Goal: Book appointment/travel/reservation

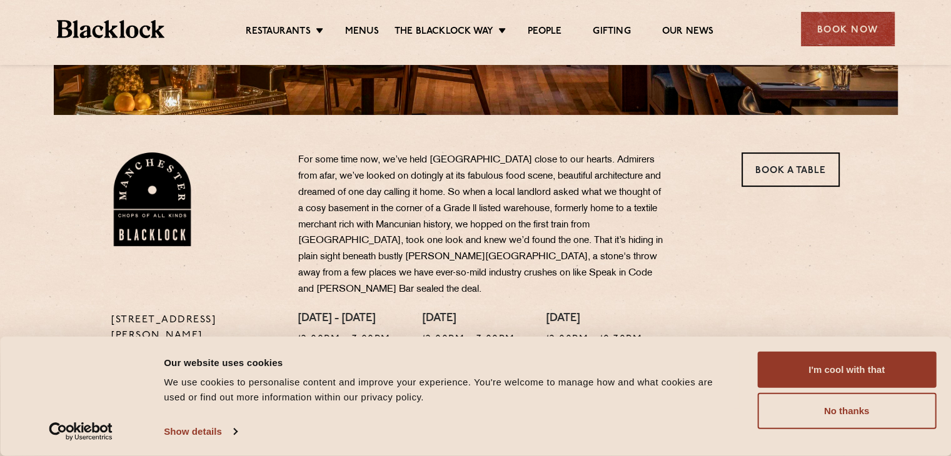
scroll to position [327, 0]
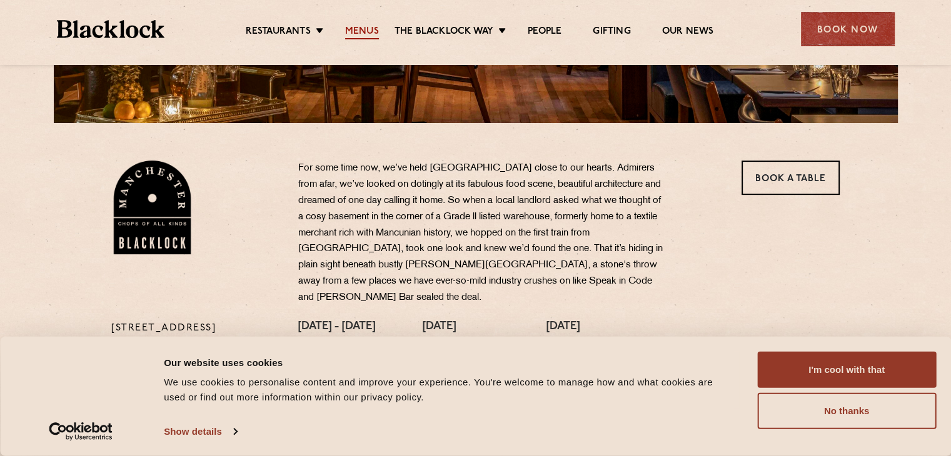
click at [355, 29] on link "Menus" at bounding box center [362, 33] width 34 height 14
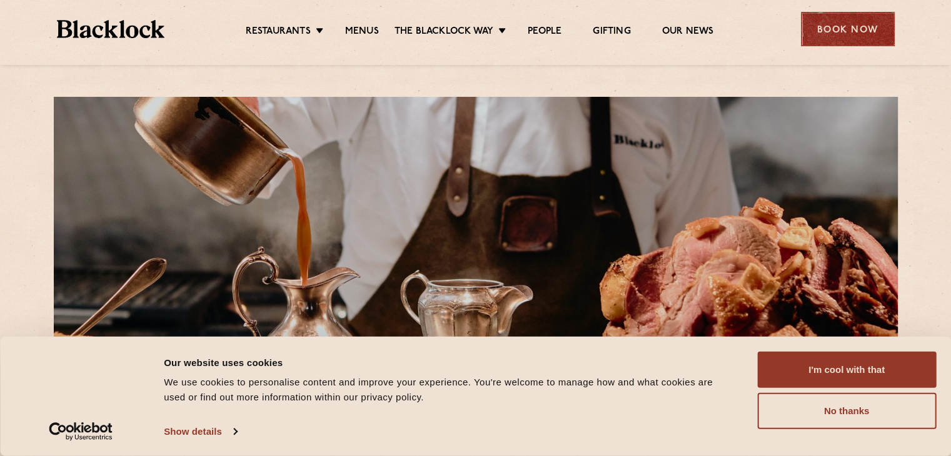
click at [847, 29] on div "Book Now" at bounding box center [848, 29] width 94 height 34
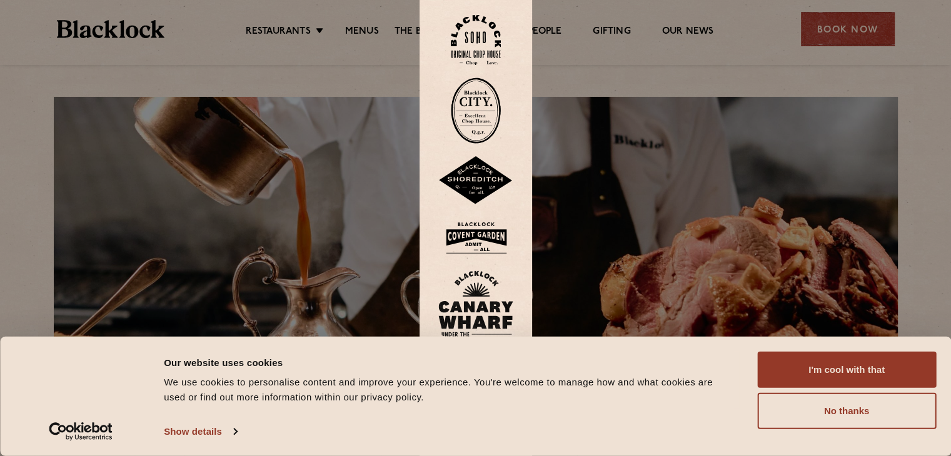
click at [815, 26] on div at bounding box center [475, 228] width 951 height 456
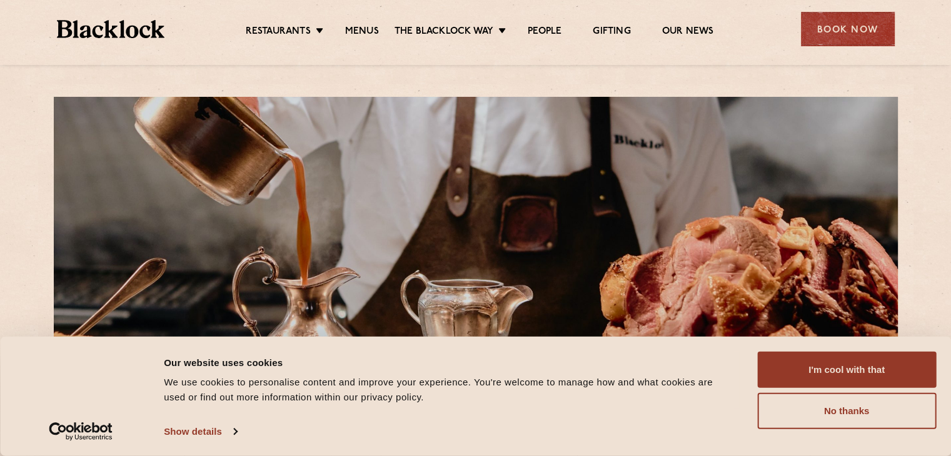
click at [815, 26] on div "Book Now" at bounding box center [848, 29] width 94 height 34
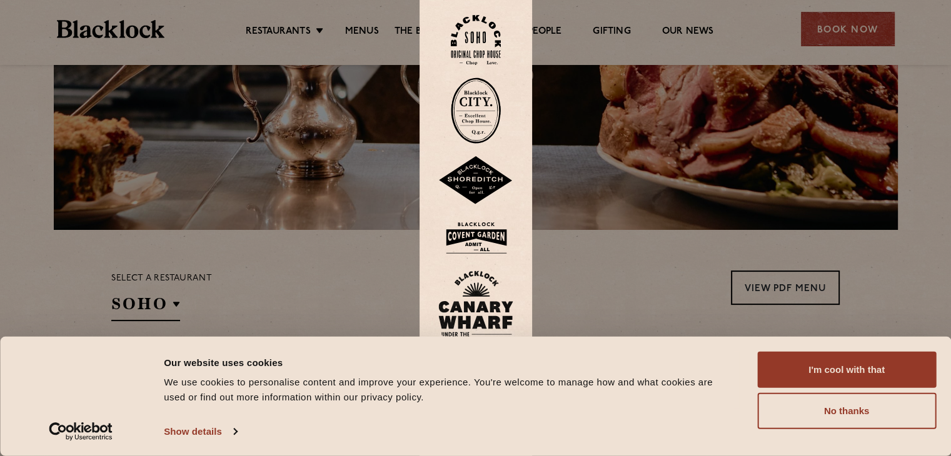
scroll to position [232, 0]
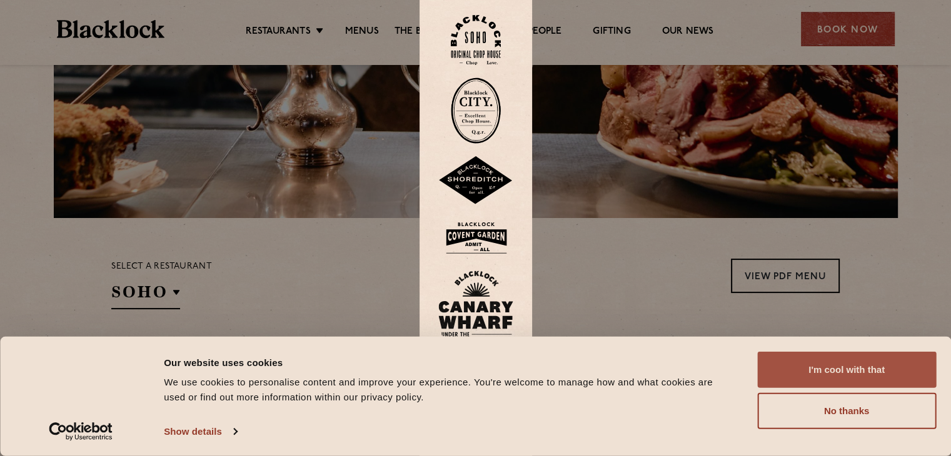
click at [853, 373] on button "I'm cool with that" at bounding box center [846, 370] width 179 height 36
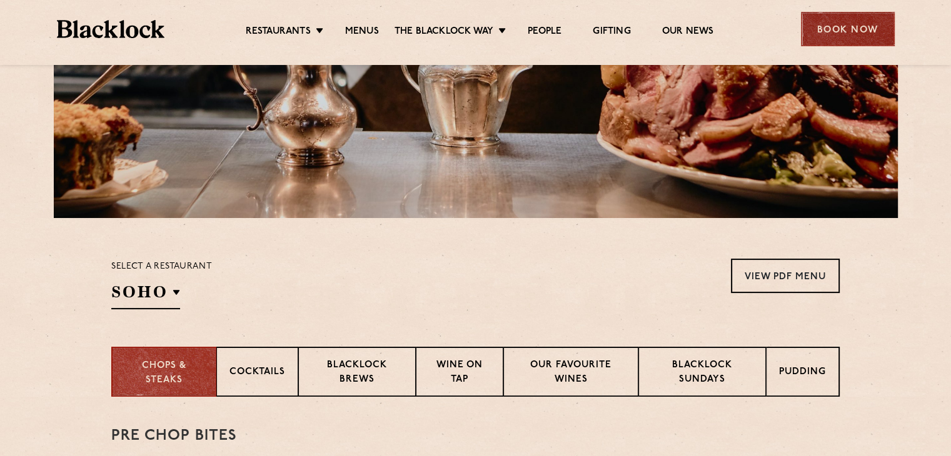
click at [839, 28] on div "Book Now" at bounding box center [848, 29] width 94 height 34
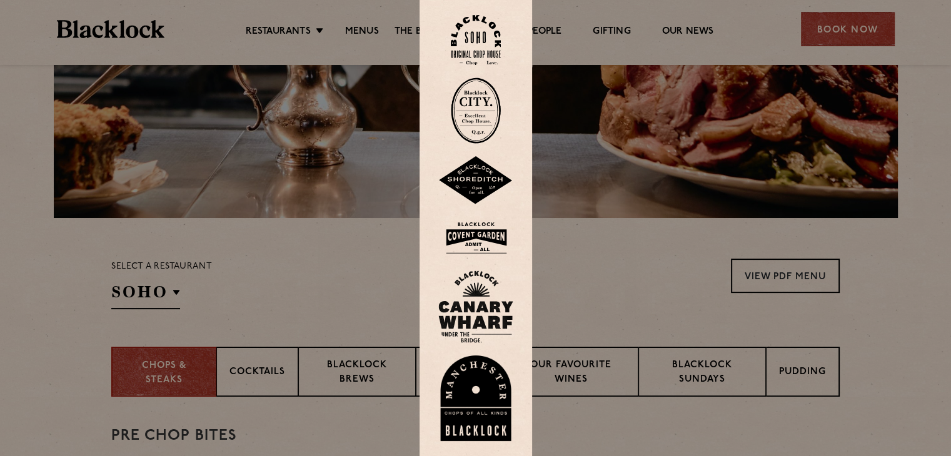
scroll to position [310, 0]
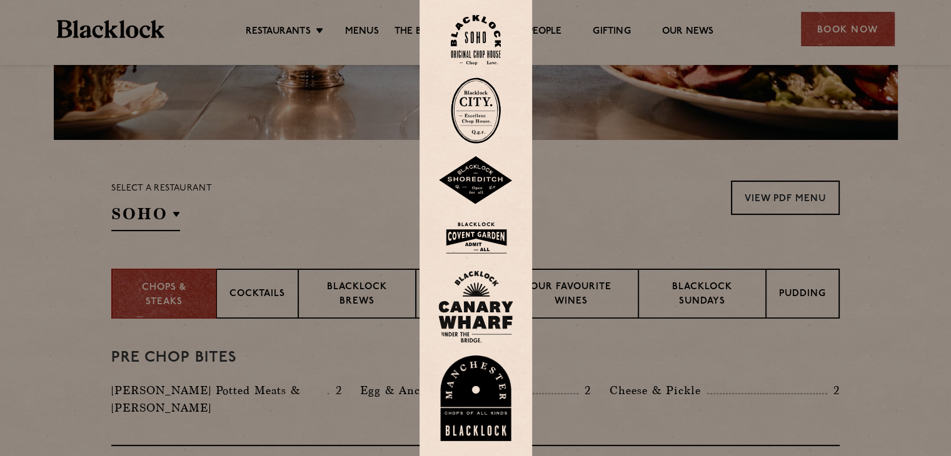
click at [477, 397] on img at bounding box center [475, 399] width 75 height 86
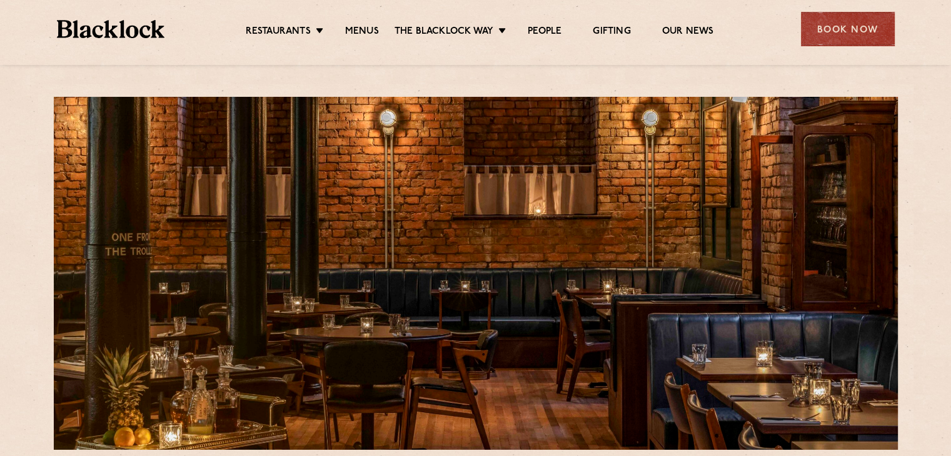
scroll to position [41, 0]
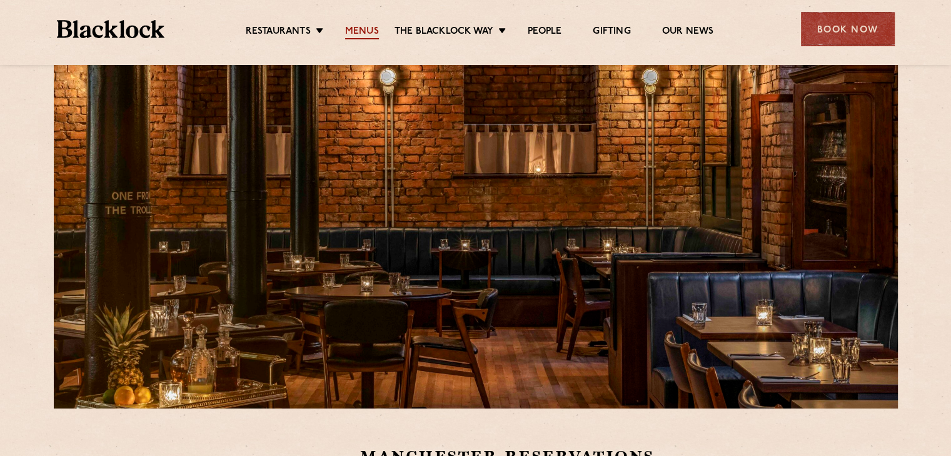
click at [358, 27] on link "Menus" at bounding box center [362, 33] width 34 height 14
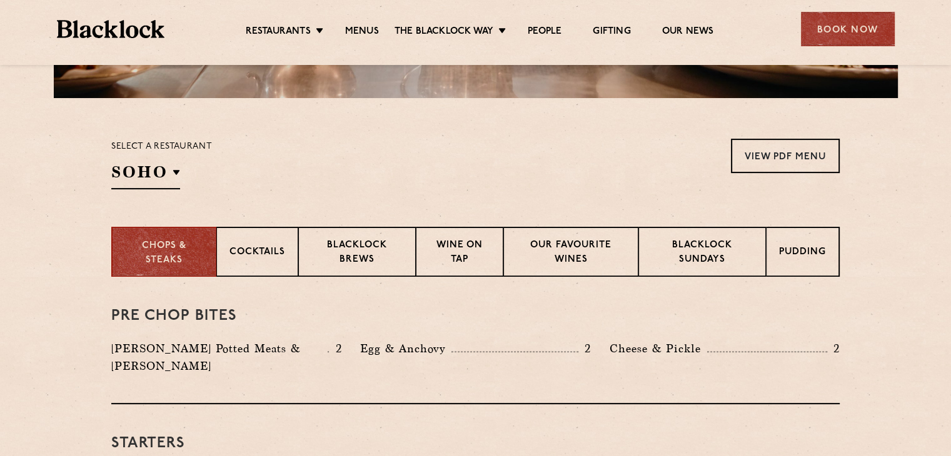
scroll to position [351, 0]
click at [264, 258] on p "Cocktails" at bounding box center [257, 254] width 56 height 16
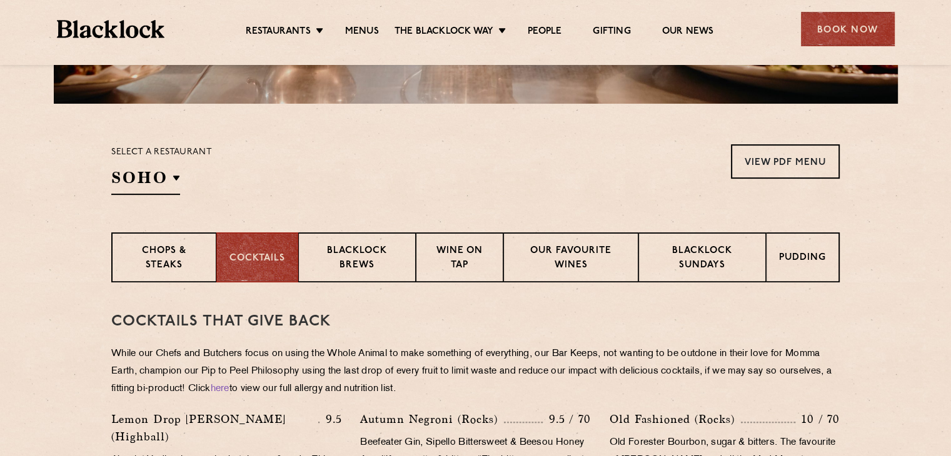
scroll to position [345, 0]
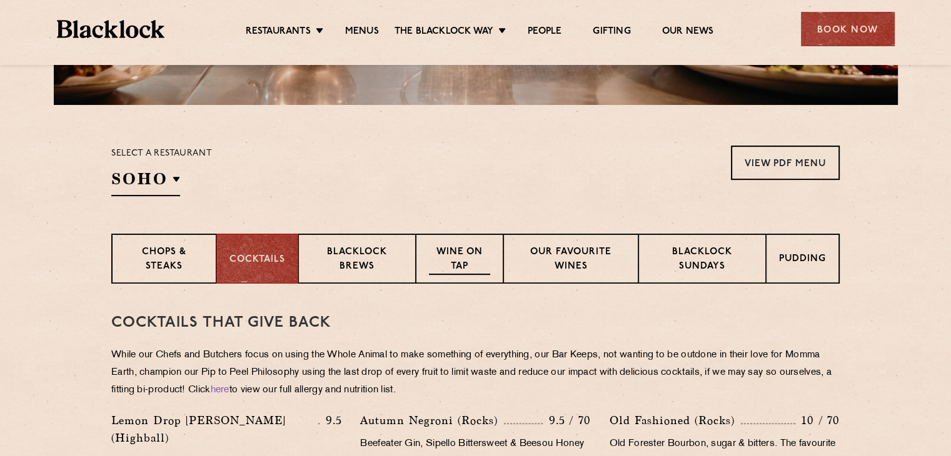
click at [442, 269] on p "Wine on Tap" at bounding box center [459, 260] width 61 height 29
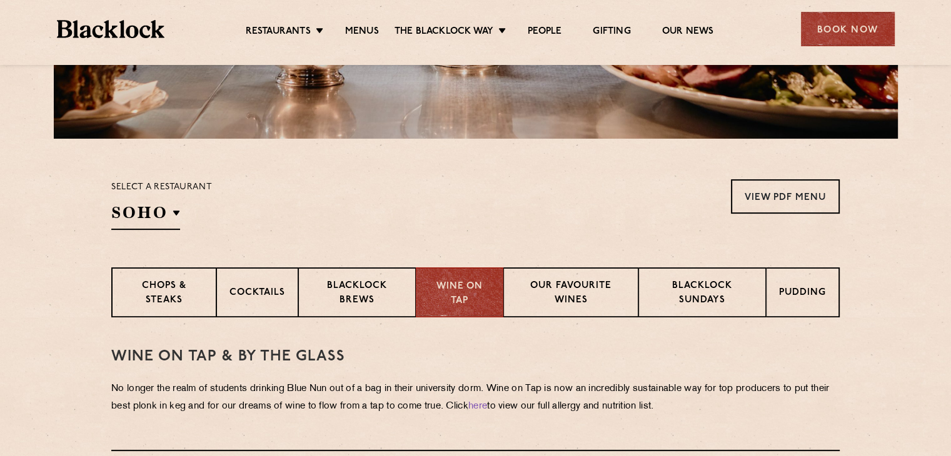
scroll to position [310, 0]
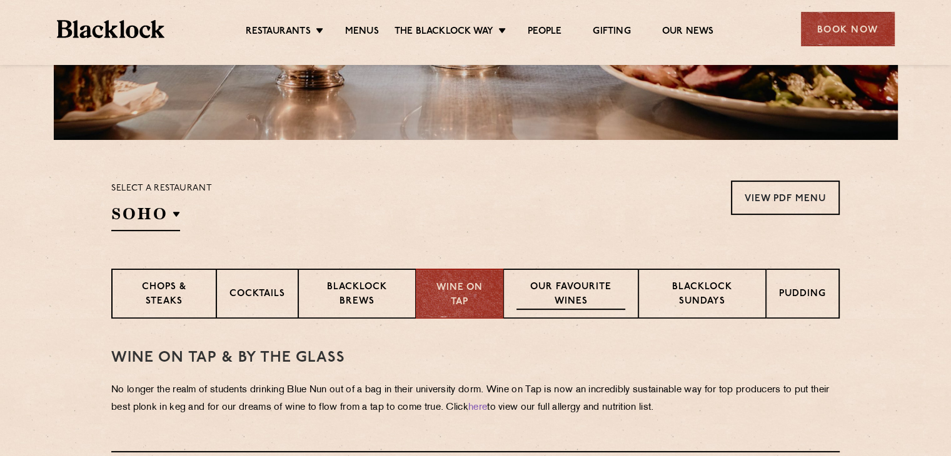
click at [546, 293] on p "Our favourite wines" at bounding box center [570, 295] width 108 height 29
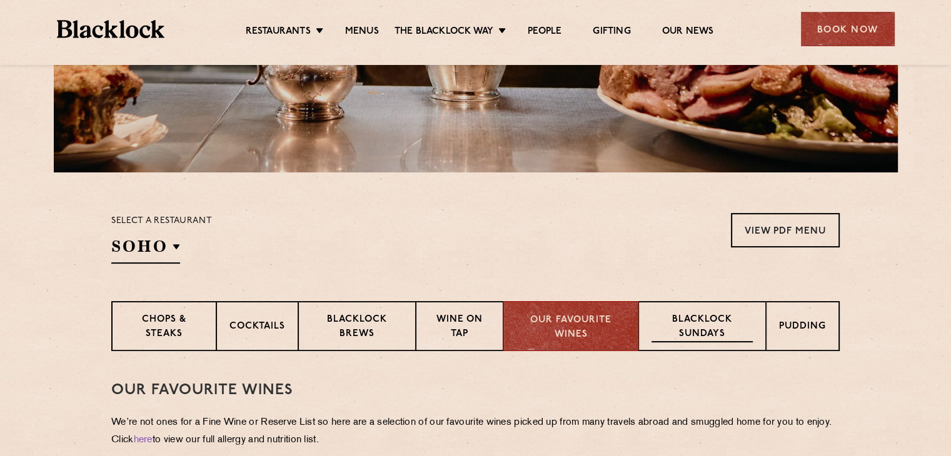
scroll to position [272, 0]
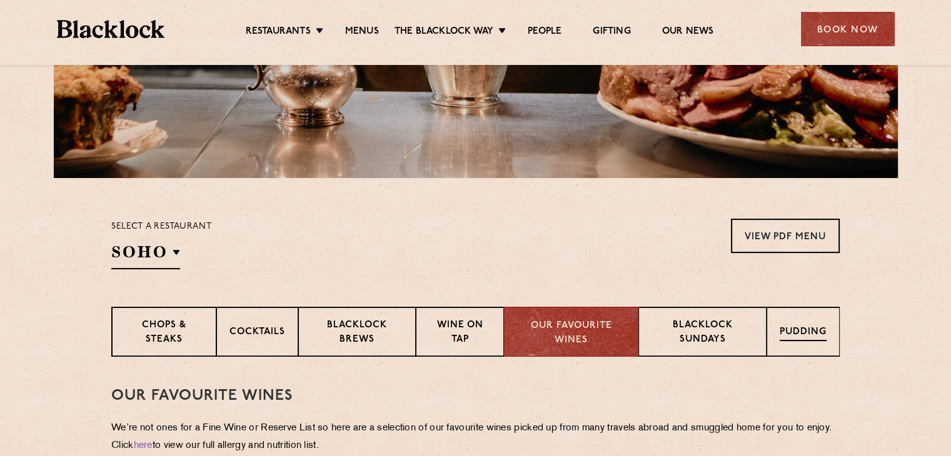
click at [804, 329] on p "Pudding" at bounding box center [803, 334] width 47 height 16
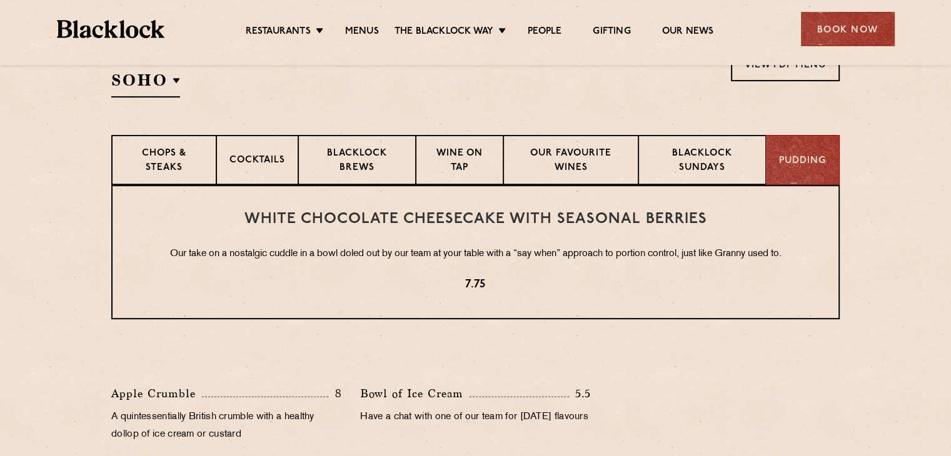
scroll to position [435, 0]
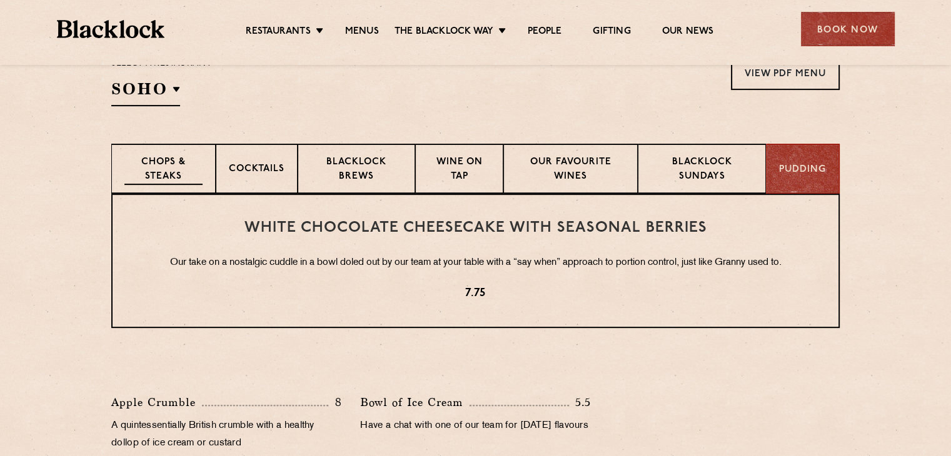
click at [197, 167] on p "Chops & Steaks" at bounding box center [163, 170] width 78 height 29
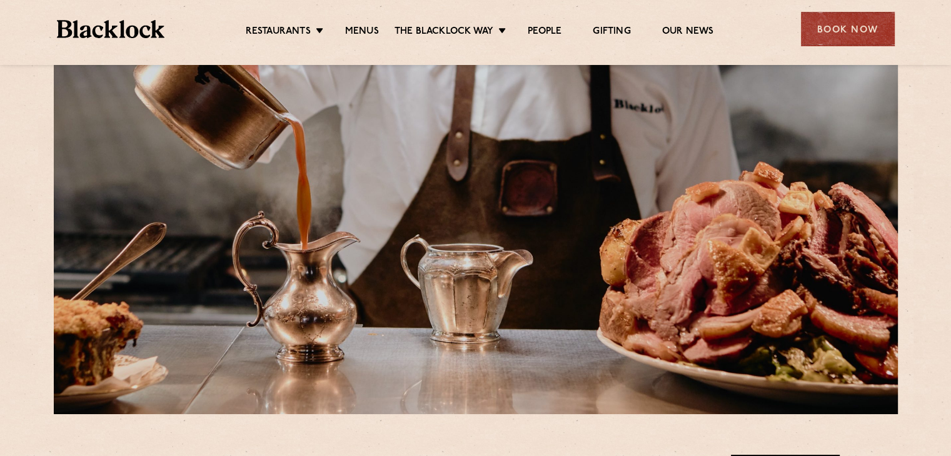
scroll to position [0, 0]
